Goal: Communication & Community: Answer question/provide support

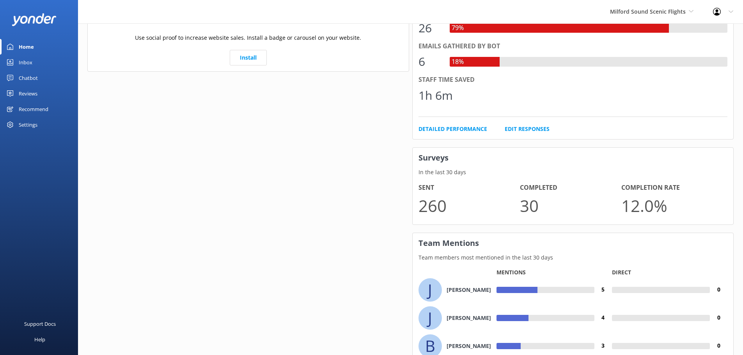
scroll to position [468, 0]
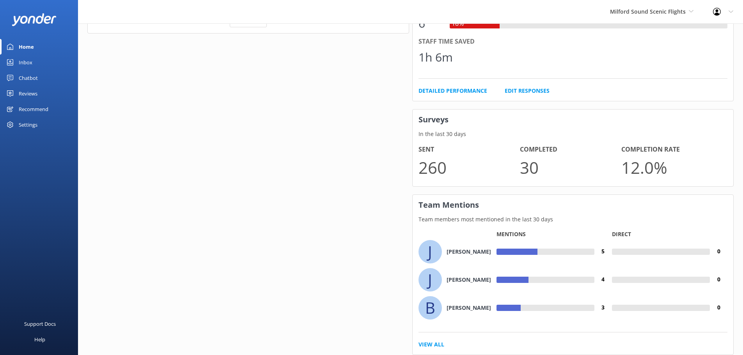
click at [453, 253] on h4 "[PERSON_NAME]" at bounding box center [468, 252] width 44 height 9
click at [552, 249] on div at bounding box center [565, 252] width 57 height 6
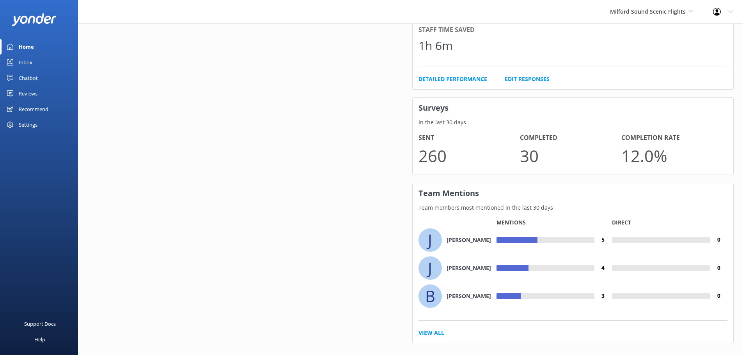
scroll to position [491, 0]
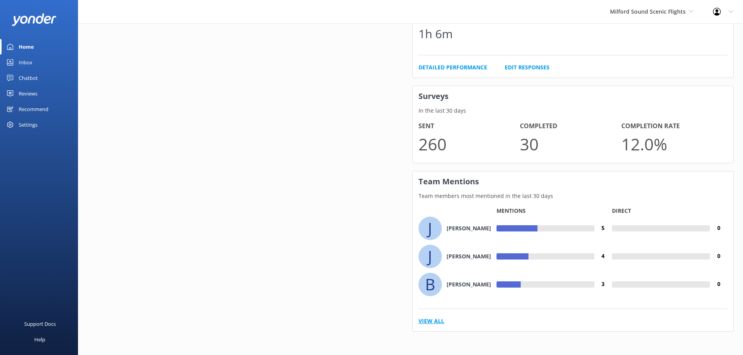
click at [439, 321] on link "View All" at bounding box center [431, 321] width 26 height 9
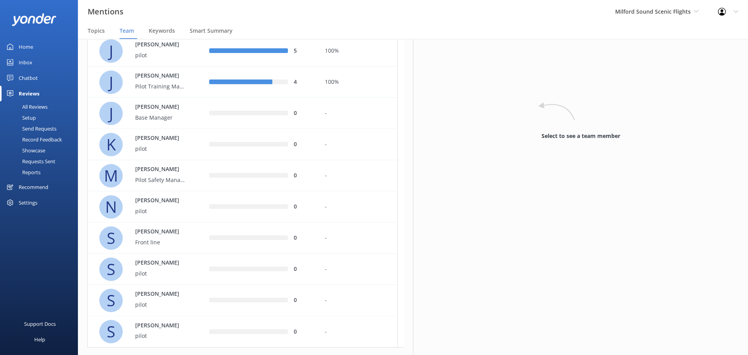
scroll to position [197, 0]
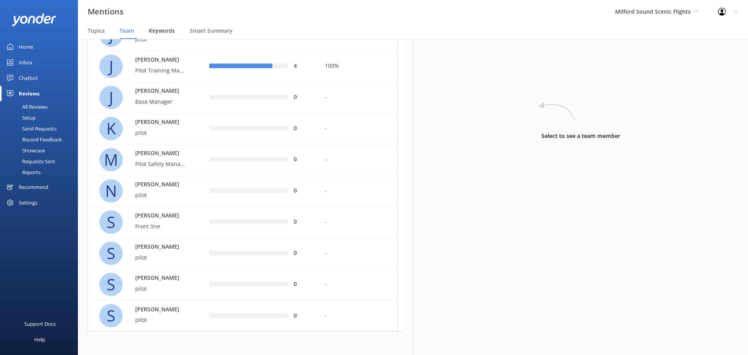
click at [173, 30] on span "Keywords" at bounding box center [162, 31] width 26 height 8
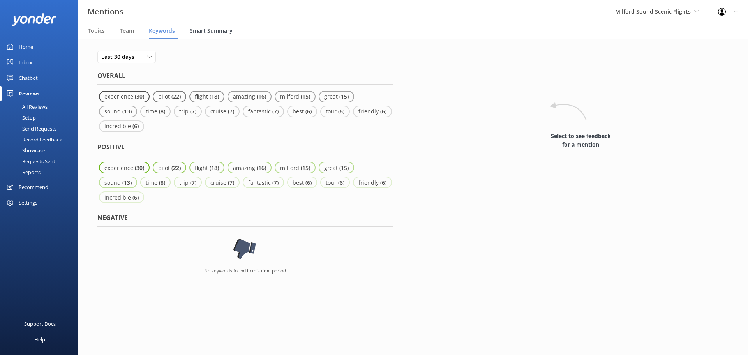
click at [214, 32] on span "Smart Summary" at bounding box center [211, 31] width 43 height 8
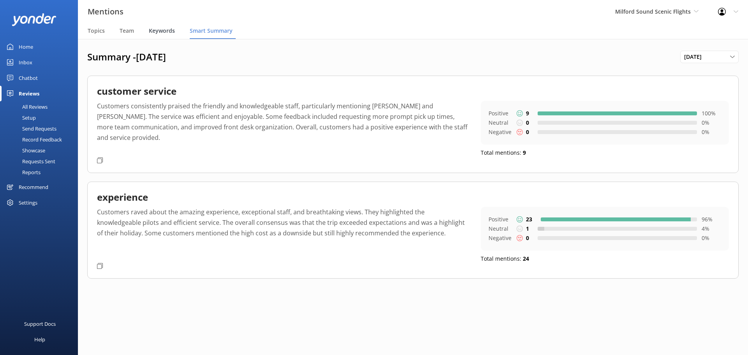
click at [163, 31] on span "Keywords" at bounding box center [162, 31] width 26 height 8
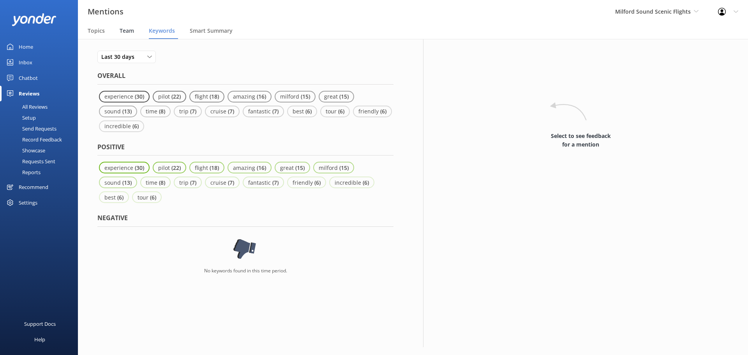
click at [131, 30] on span "Team" at bounding box center [127, 31] width 14 height 8
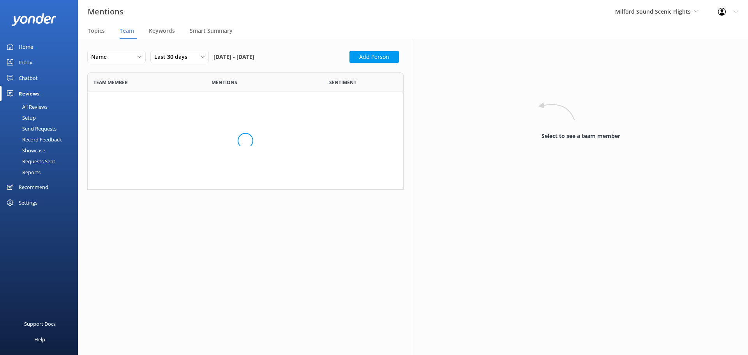
click at [87, 27] on nav "Topics Team Keywords Smart Summary" at bounding box center [413, 31] width 670 height 16
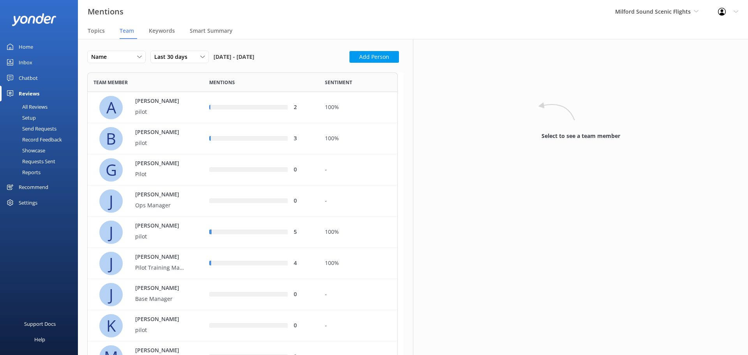
scroll to position [451, 305]
click at [29, 49] on div "Home" at bounding box center [26, 47] width 14 height 16
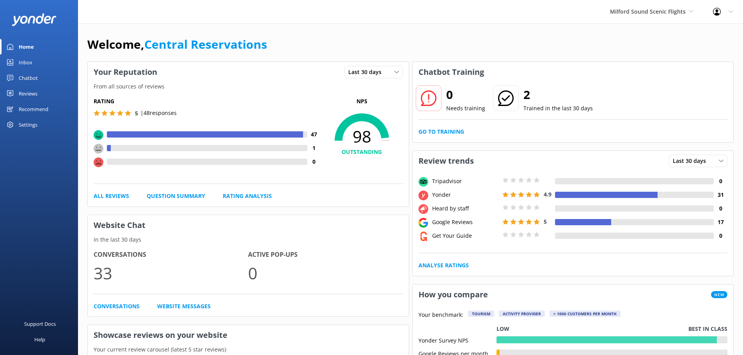
click at [32, 64] on link "Inbox" at bounding box center [39, 63] width 78 height 16
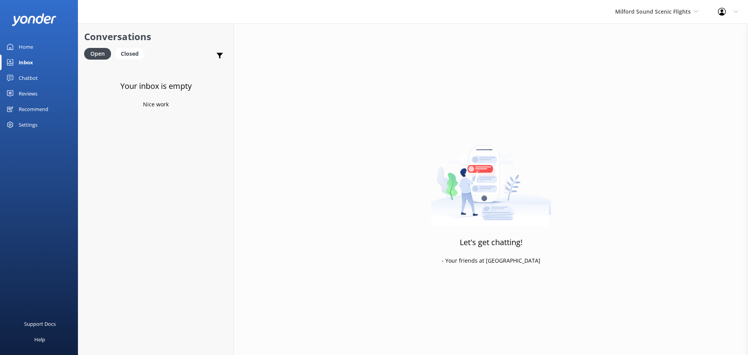
click at [654, 20] on div "Milford Sound Scenic Flights [GEOGRAPHIC_DATA] Scenic Flights The Helicopter Li…" at bounding box center [657, 11] width 103 height 23
click at [642, 53] on link "The Helicopter Line" at bounding box center [645, 51] width 78 height 19
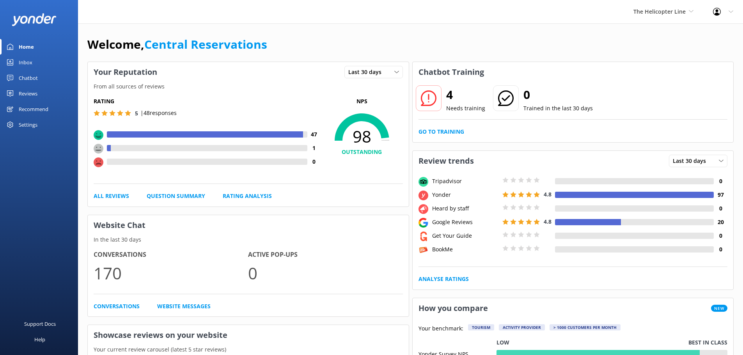
click at [33, 57] on link "Inbox" at bounding box center [39, 63] width 78 height 16
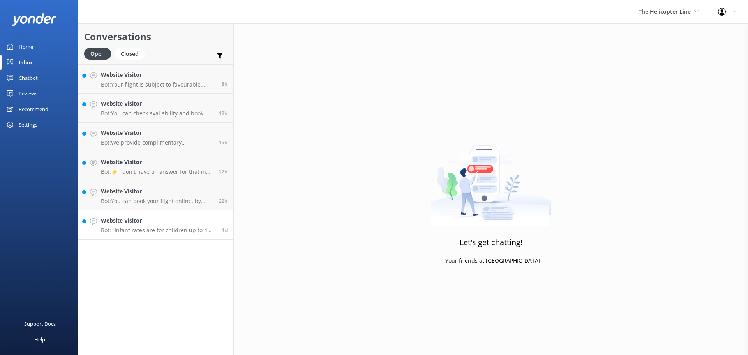
click at [188, 219] on h4 "Website Visitor" at bounding box center [158, 220] width 115 height 9
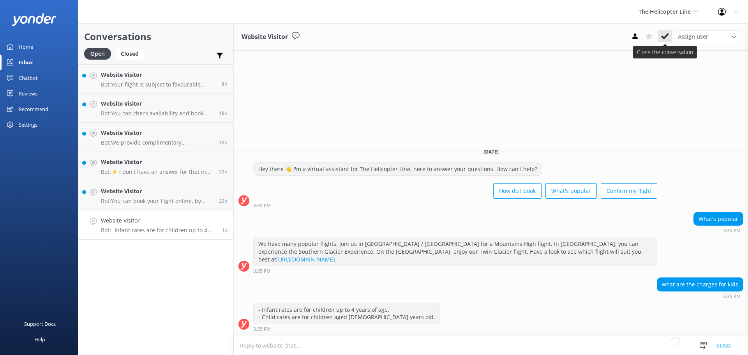
click at [665, 32] on icon at bounding box center [665, 36] width 8 height 8
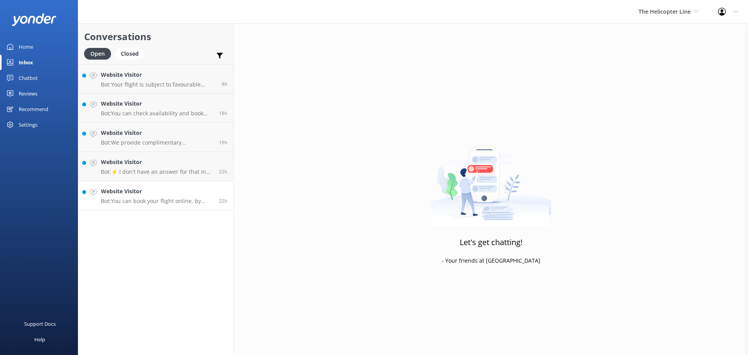
click at [156, 194] on h4 "Website Visitor" at bounding box center [157, 191] width 112 height 9
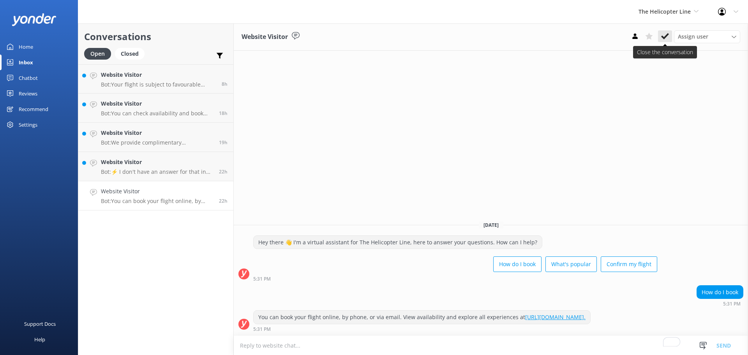
click at [666, 35] on icon at bounding box center [665, 36] width 8 height 8
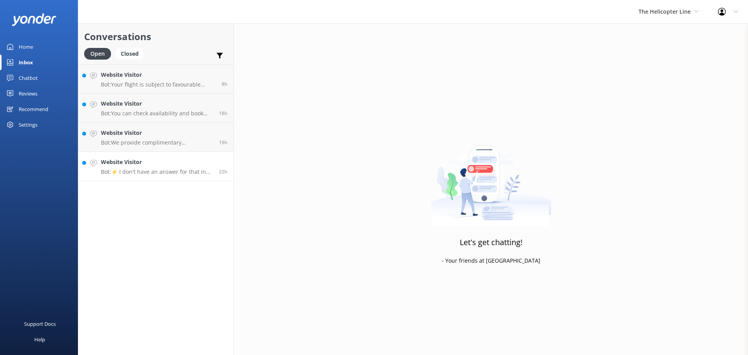
click at [157, 159] on h4 "Website Visitor" at bounding box center [157, 162] width 112 height 9
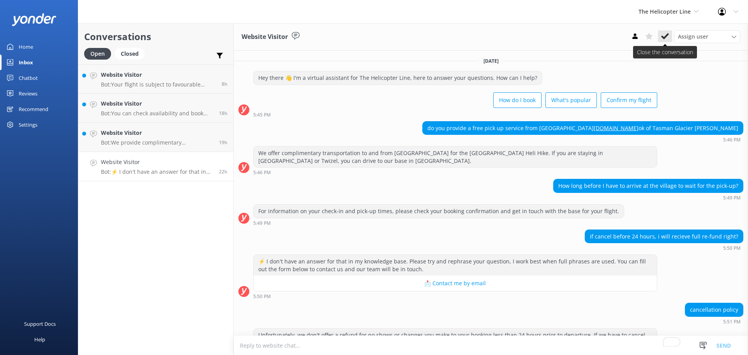
click at [664, 34] on icon at bounding box center [665, 36] width 8 height 8
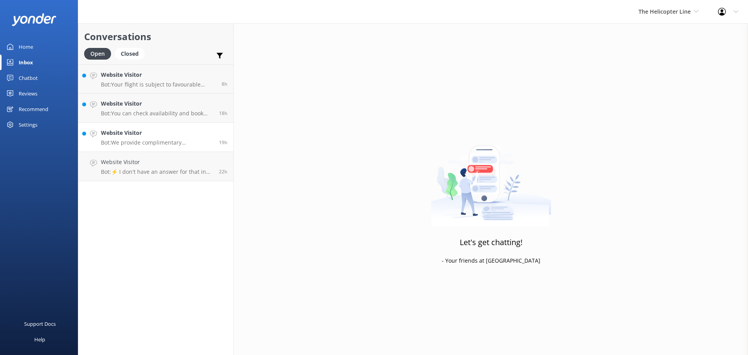
click at [150, 133] on h4 "Website Visitor" at bounding box center [157, 133] width 112 height 9
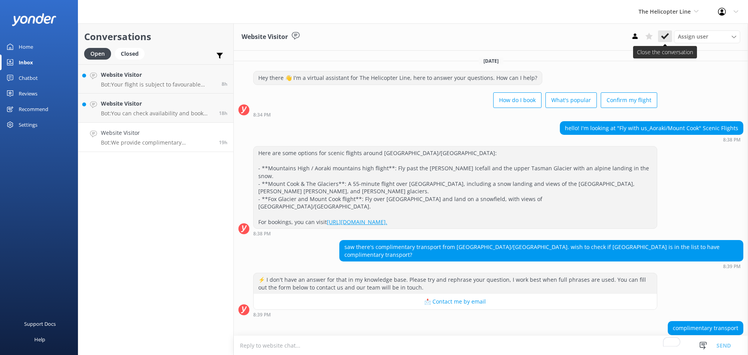
click at [663, 34] on icon at bounding box center [665, 36] width 8 height 8
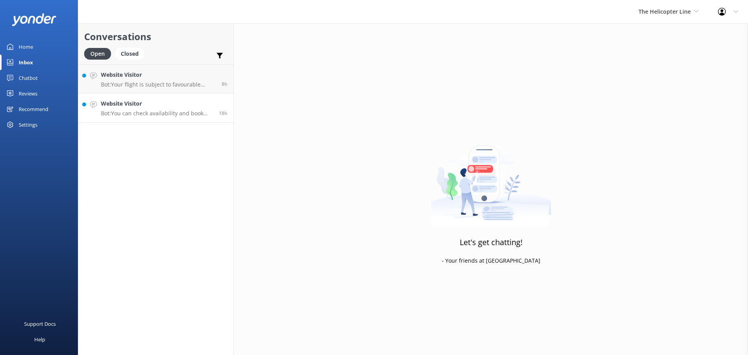
click at [155, 107] on h4 "Website Visitor" at bounding box center [157, 103] width 112 height 9
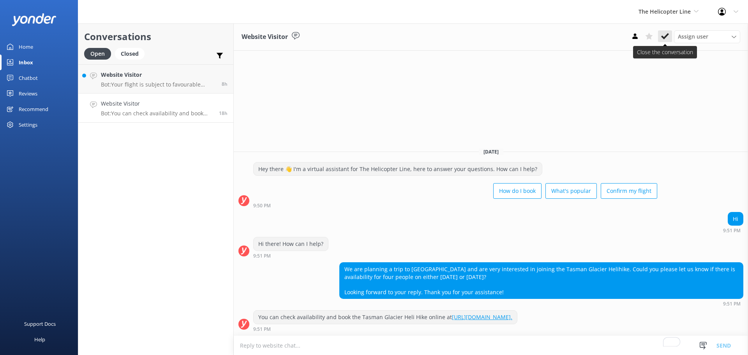
click at [670, 40] on button at bounding box center [665, 36] width 14 height 12
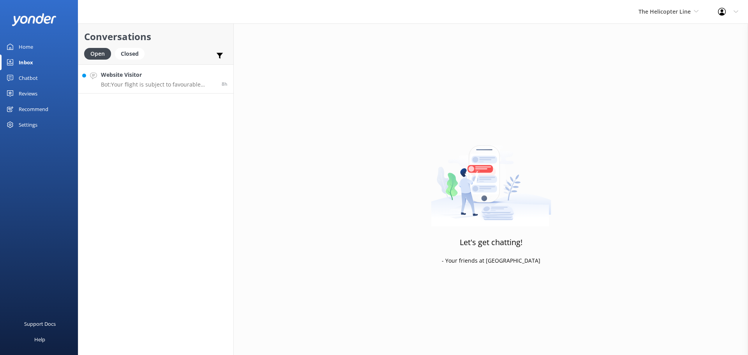
click at [148, 74] on h4 "Website Visitor" at bounding box center [158, 75] width 115 height 9
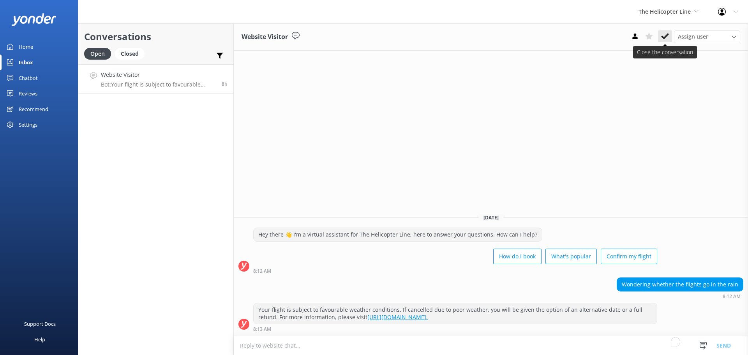
click at [665, 37] on use at bounding box center [665, 36] width 8 height 6
click at [677, 5] on div "The Helicopter Line Milford Sound Scenic Flights The Helicopter Line Glacier He…" at bounding box center [669, 11] width 80 height 23
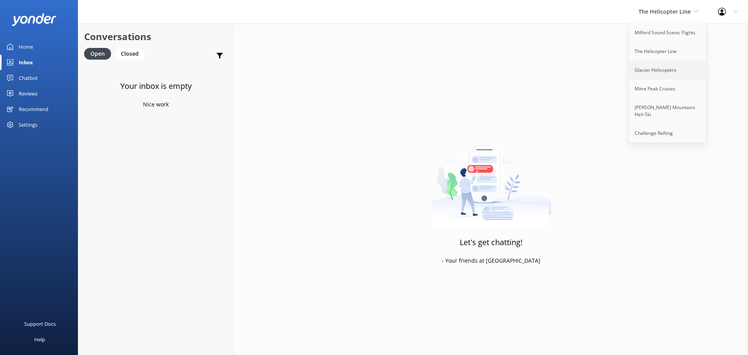
click at [668, 70] on link "Glacier Helicopters" at bounding box center [668, 70] width 78 height 19
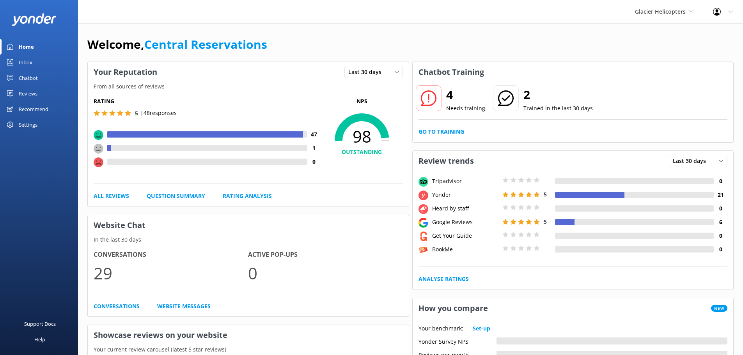
click at [29, 57] on div "Inbox" at bounding box center [26, 63] width 14 height 16
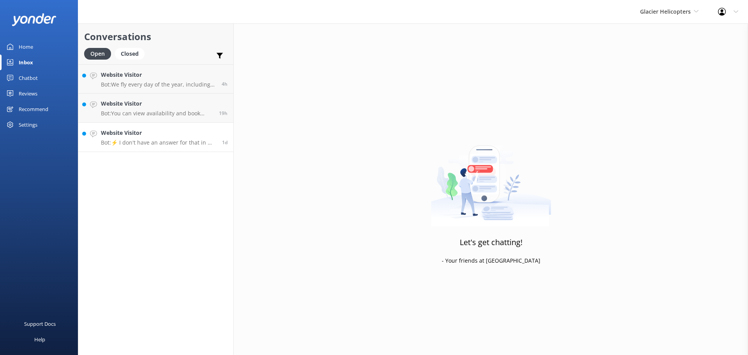
click at [192, 138] on div "Website Visitor Bot: ⚡ I don't have an answer for that in my knowledge base. Pl…" at bounding box center [158, 137] width 115 height 17
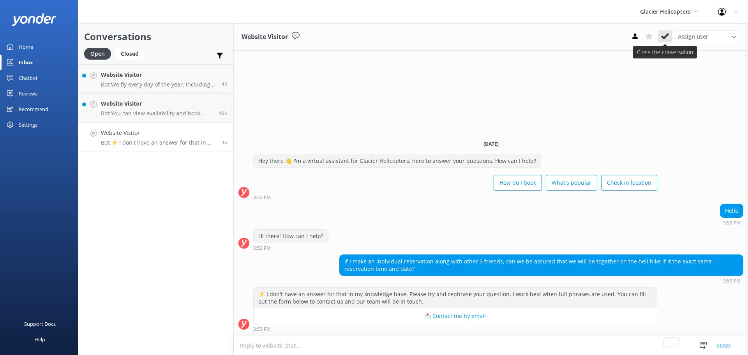
click at [664, 33] on icon at bounding box center [665, 36] width 8 height 8
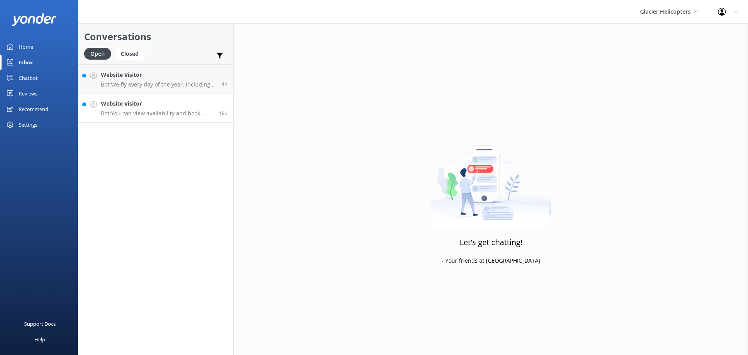
click at [178, 110] on p "Bot: You can view availability and book your scenic flight online at [URL][DOMA…" at bounding box center [157, 113] width 112 height 7
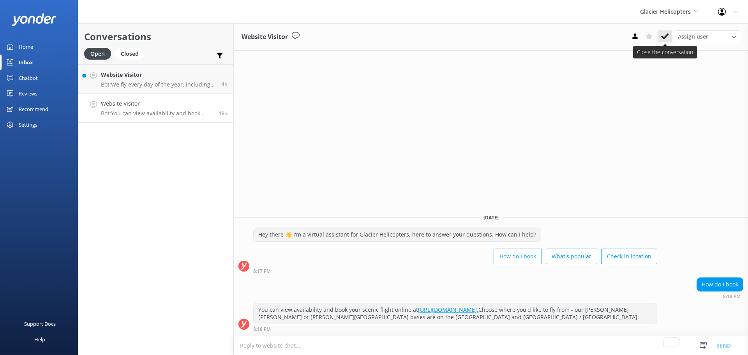
click at [667, 40] on icon at bounding box center [665, 36] width 8 height 8
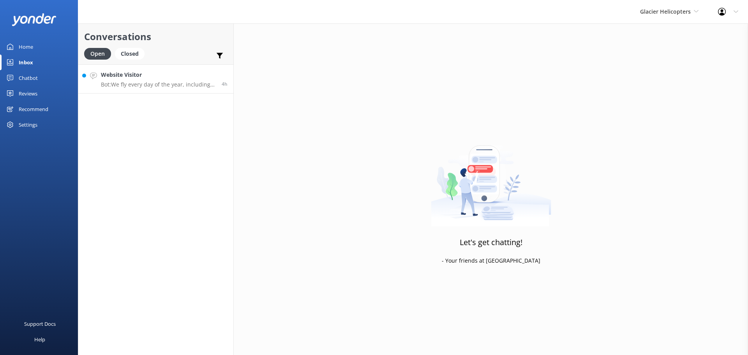
click at [154, 74] on h4 "Website Visitor" at bounding box center [158, 75] width 115 height 9
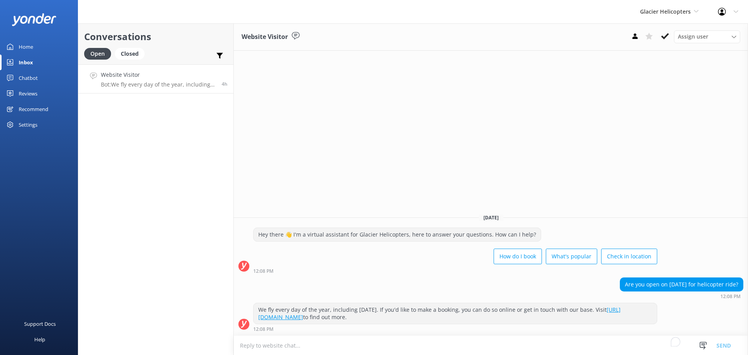
click at [665, 33] on icon at bounding box center [665, 36] width 8 height 8
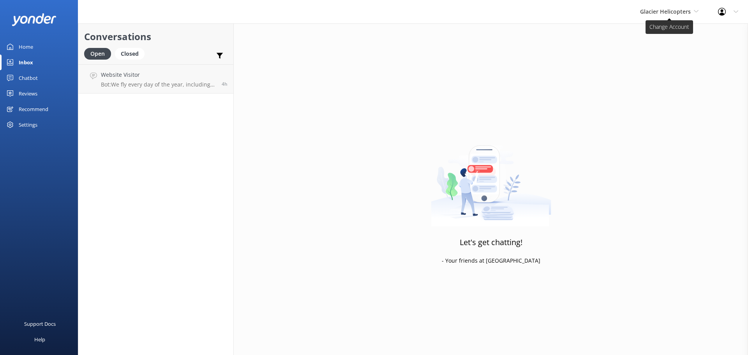
click at [669, 15] on span "Glacier Helicopters" at bounding box center [669, 11] width 58 height 9
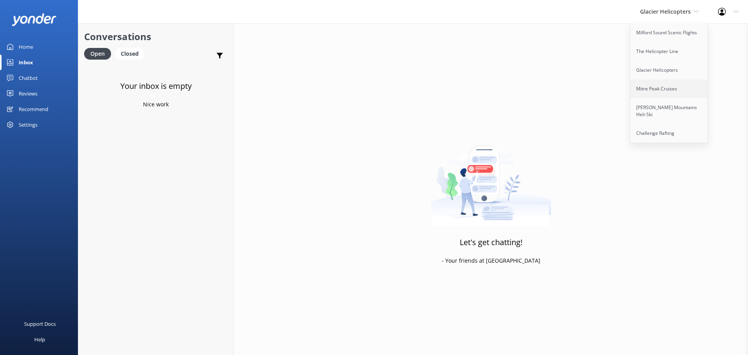
click at [668, 92] on link "Mitre Peak Cruises" at bounding box center [670, 89] width 78 height 19
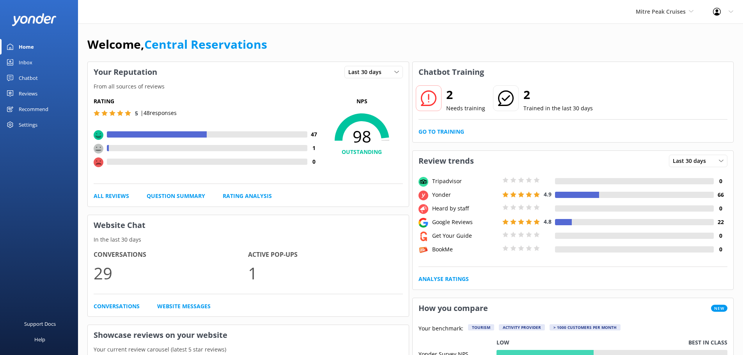
click at [29, 64] on div "Inbox" at bounding box center [26, 63] width 14 height 16
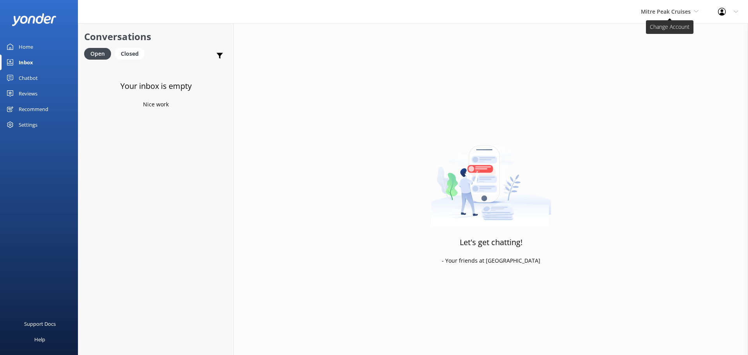
click at [677, 9] on span "Mitre Peak Cruises" at bounding box center [666, 11] width 50 height 7
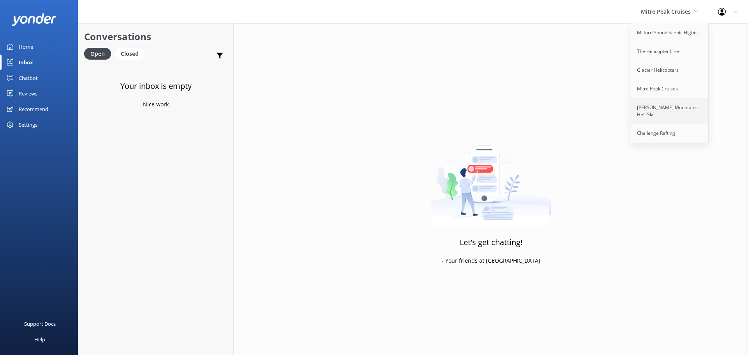
click at [667, 111] on link "[PERSON_NAME] Mountains Heli-Ski" at bounding box center [670, 111] width 78 height 26
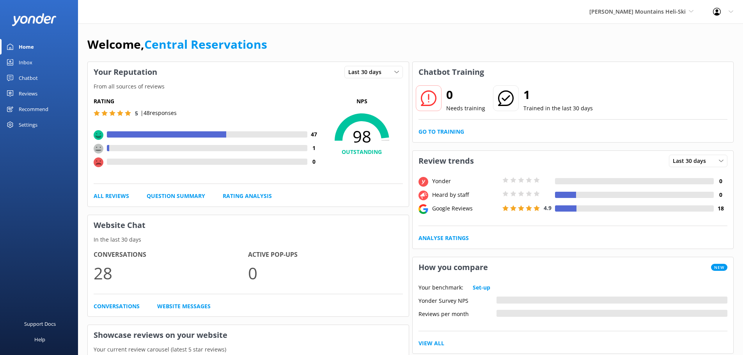
click at [12, 63] on icon at bounding box center [10, 62] width 6 height 6
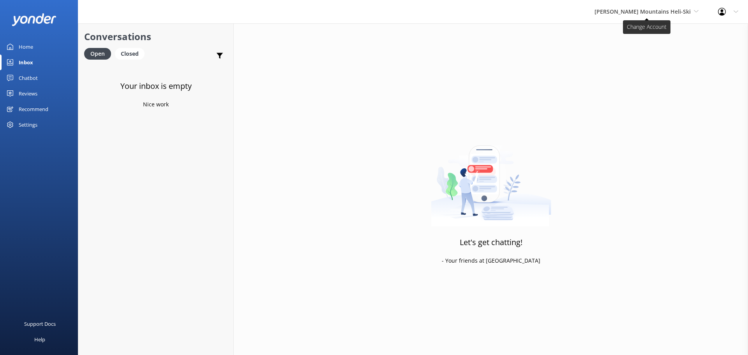
click at [636, 11] on span "[PERSON_NAME] Mountains Heli-Ski" at bounding box center [643, 11] width 96 height 7
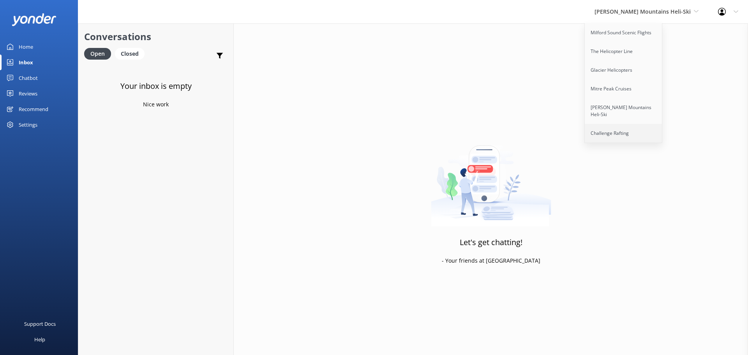
click at [638, 128] on link "Challenge Rafting" at bounding box center [624, 133] width 78 height 19
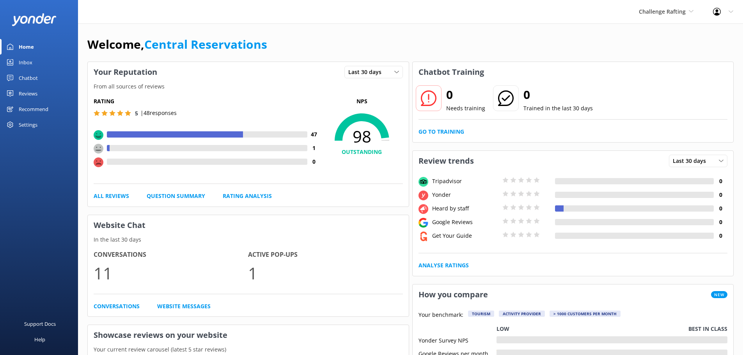
click at [32, 63] on div "Inbox" at bounding box center [26, 63] width 14 height 16
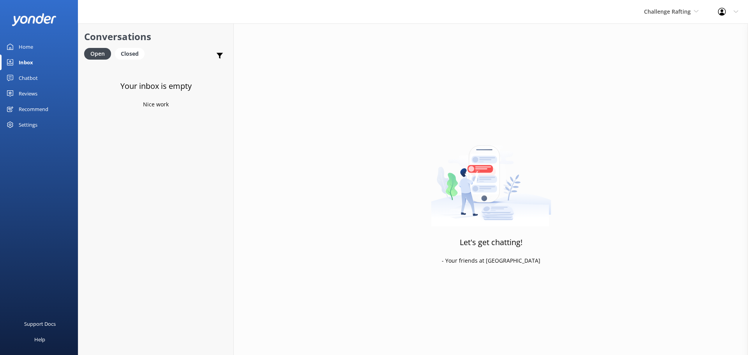
click at [27, 63] on div "Inbox" at bounding box center [26, 63] width 14 height 16
